Goal: Information Seeking & Learning: Compare options

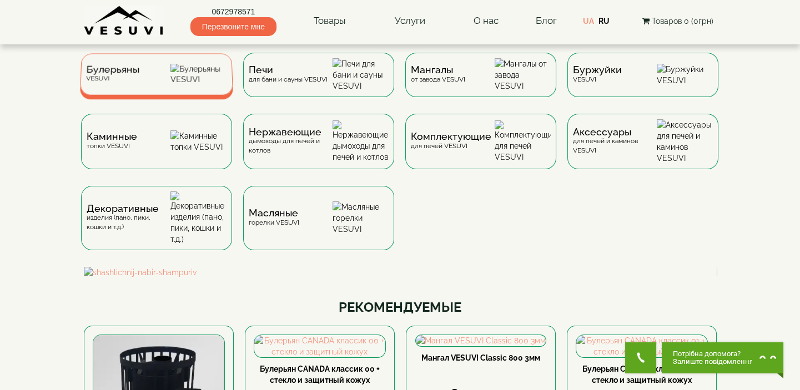
click at [157, 78] on div "Булерьяны VESUVI" at bounding box center [156, 74] width 153 height 42
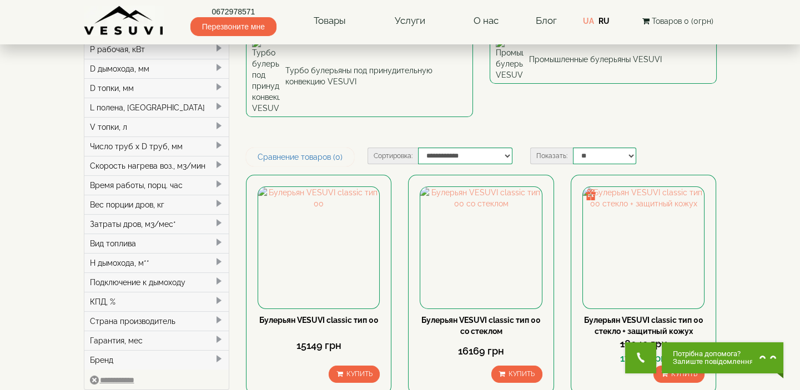
scroll to position [202, 0]
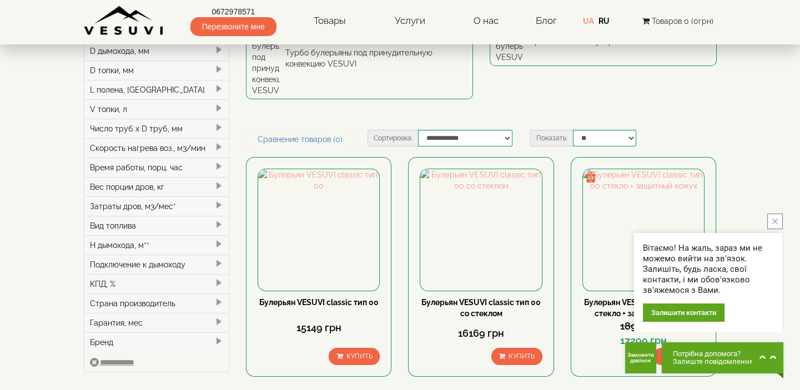
click at [776, 220] on icon "close button" at bounding box center [775, 222] width 6 height 6
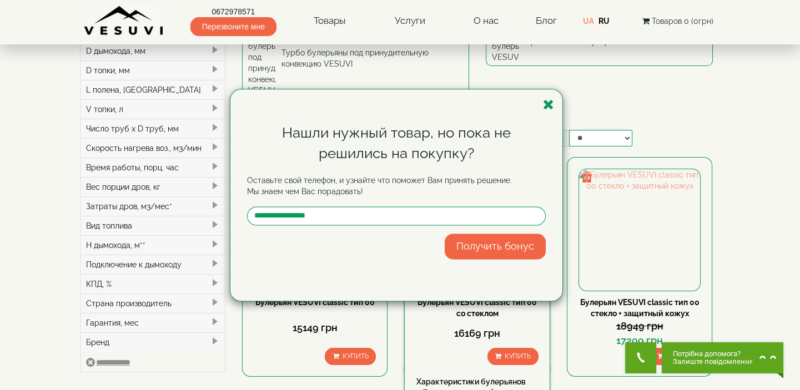
click at [548, 101] on icon "button" at bounding box center [548, 105] width 11 height 14
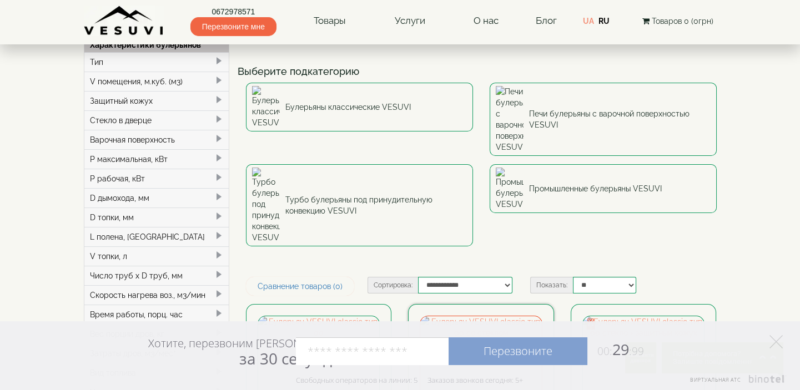
scroll to position [50, 0]
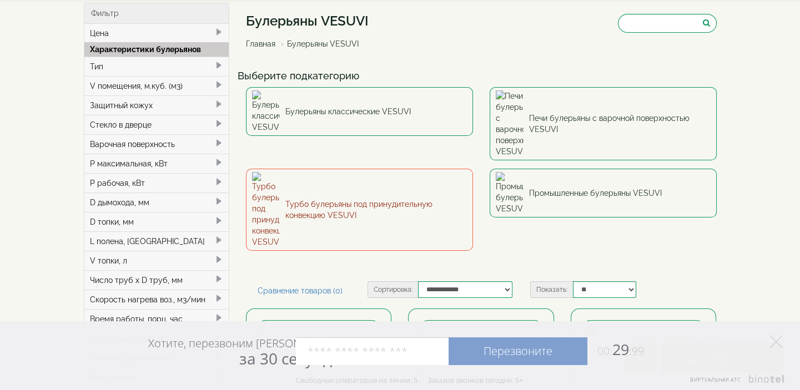
click at [411, 169] on link "Турбо булерьяны под принудительную конвекцию VESUVI" at bounding box center [359, 210] width 227 height 82
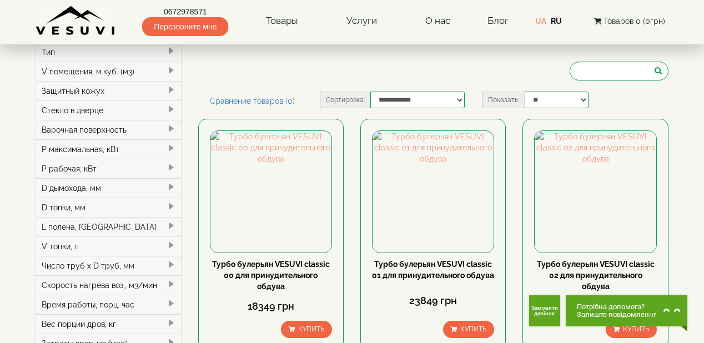
scroll to position [62, 0]
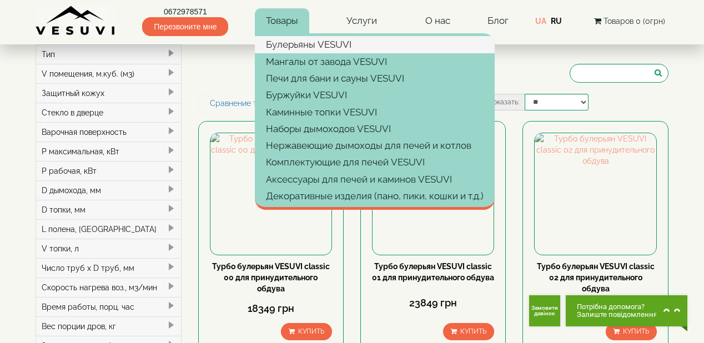
click at [291, 42] on link "Булерьяны VESUVI" at bounding box center [375, 44] width 240 height 17
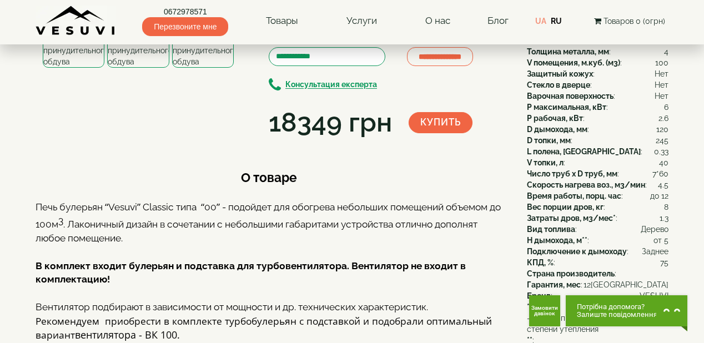
scroll to position [42, 0]
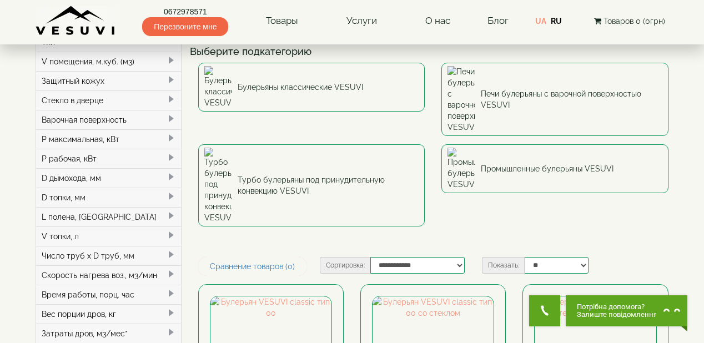
scroll to position [89, 0]
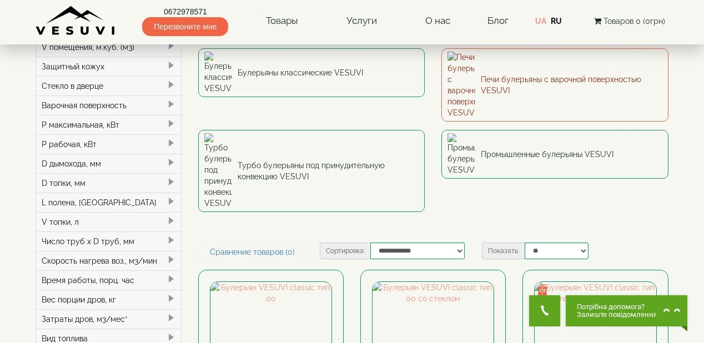
click at [538, 59] on link "Печи булерьяны с варочной поверхностью VESUVI" at bounding box center [554, 84] width 227 height 73
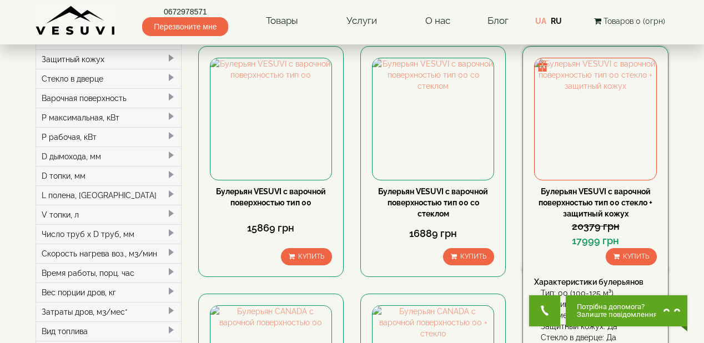
scroll to position [89, 0]
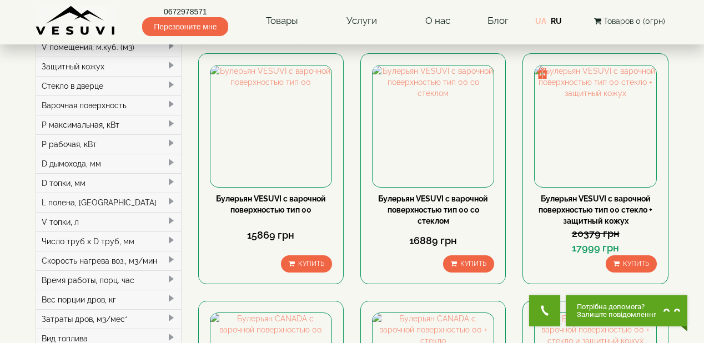
click at [538, 22] on link "UA" at bounding box center [540, 21] width 11 height 9
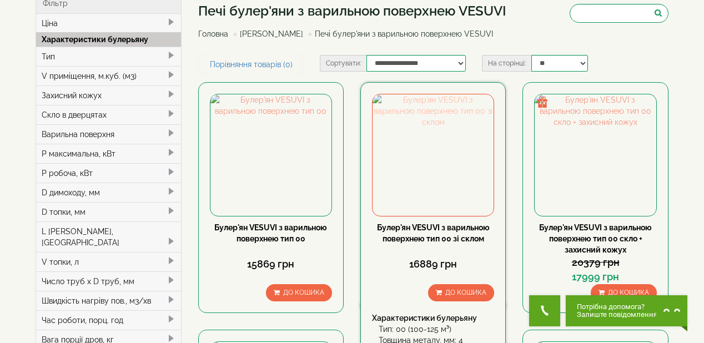
scroll to position [44, 0]
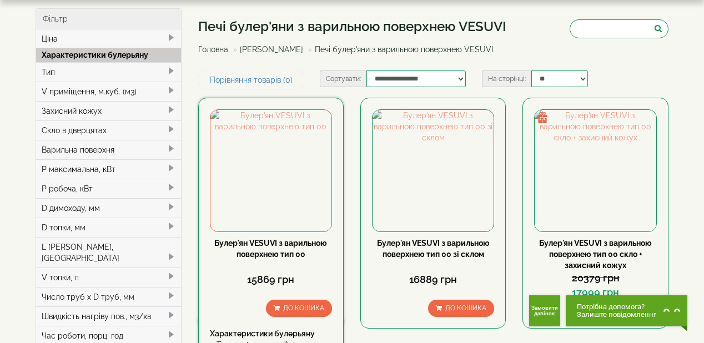
click at [275, 241] on link "Булер'ян VESUVI з варильною поверхнею тип 00" at bounding box center [270, 249] width 113 height 20
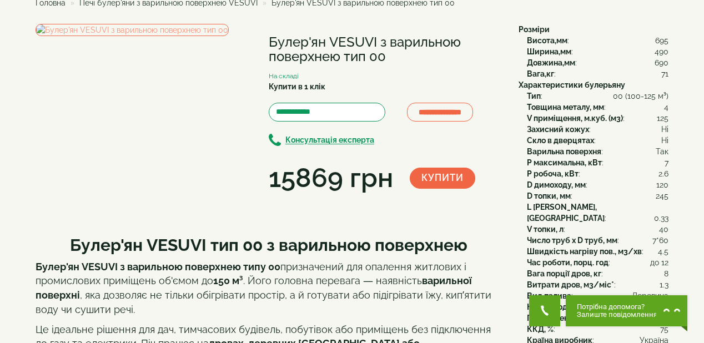
scroll to position [44, 0]
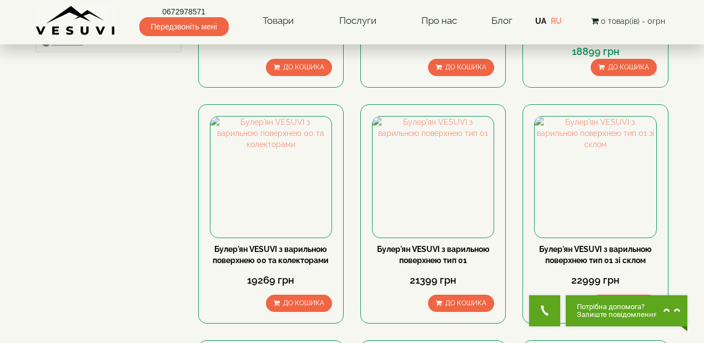
scroll to position [577, 0]
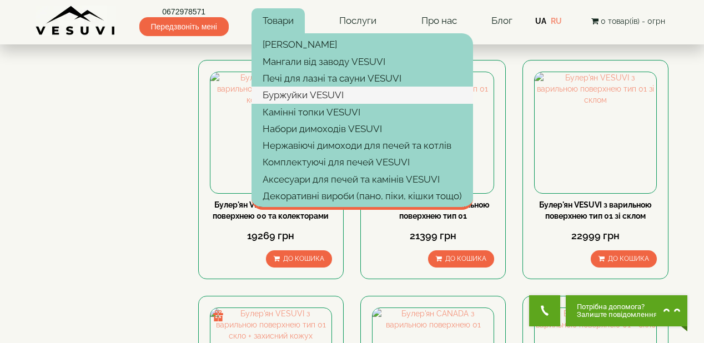
click at [294, 93] on link "Буржуйки VESUVI" at bounding box center [362, 95] width 222 height 17
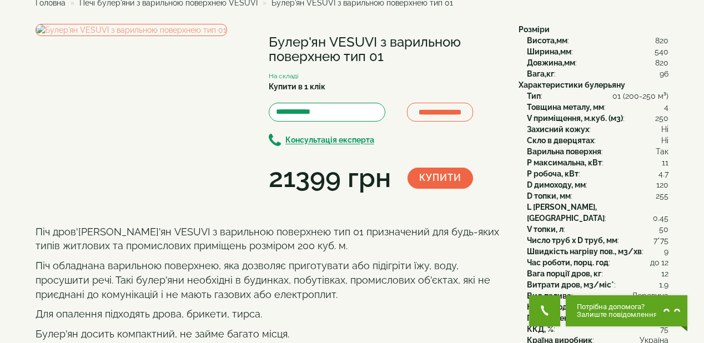
scroll to position [44, 0]
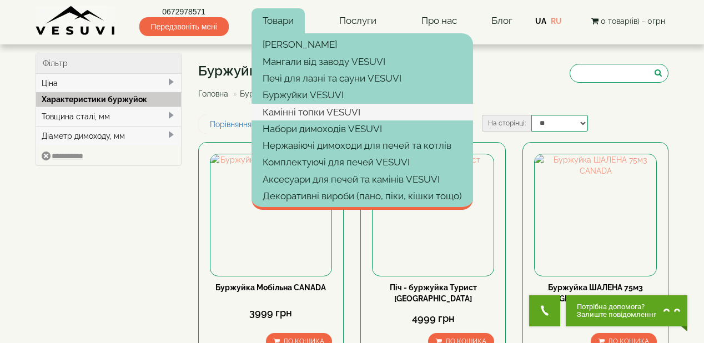
click at [300, 112] on link "Камінні топки VESUVI" at bounding box center [362, 112] width 222 height 17
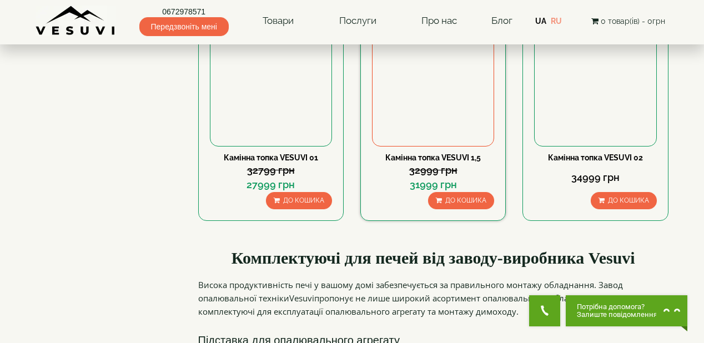
scroll to position [133, 0]
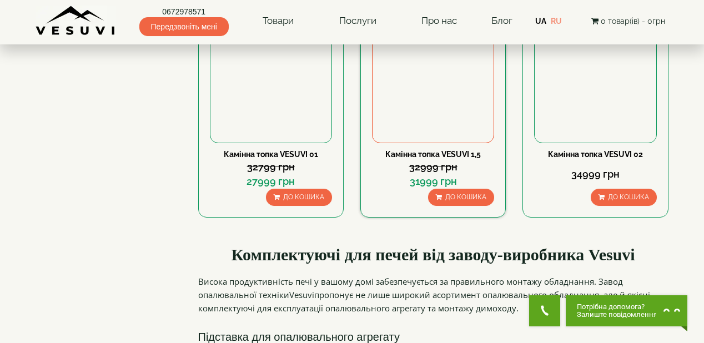
click at [429, 151] on link "Камінна топка VESUVI 1,5" at bounding box center [432, 154] width 95 height 9
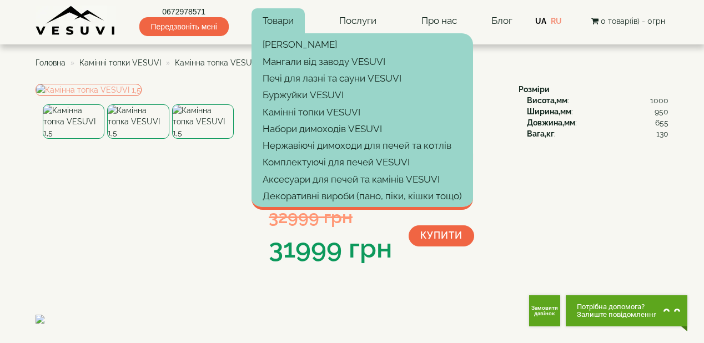
click at [278, 22] on link "Товари" at bounding box center [277, 21] width 53 height 26
drag, startPoint x: 651, startPoint y: 152, endPoint x: 602, endPoint y: 149, distance: 48.4
click at [650, 152] on div "**********" at bounding box center [352, 321] width 633 height 474
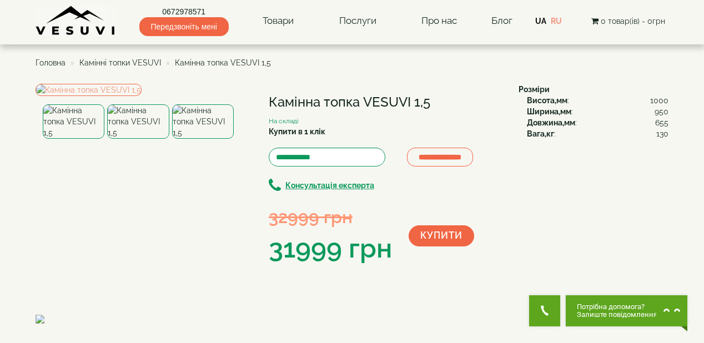
click at [142, 60] on span "Камінні топки VESUVI" at bounding box center [120, 62] width 82 height 9
